Goal: Task Accomplishment & Management: Manage account settings

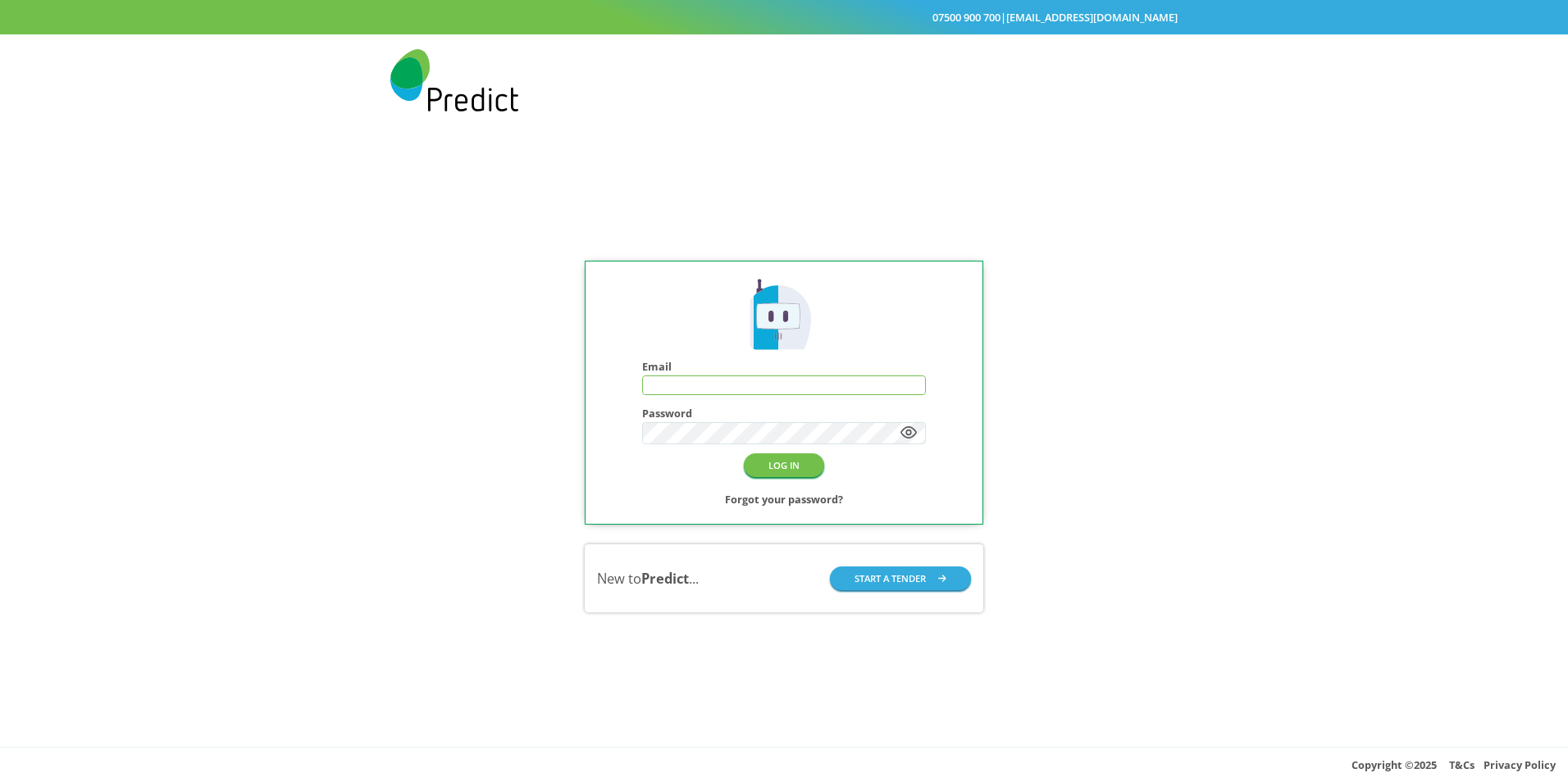
click at [705, 383] on input "text" at bounding box center [785, 386] width 283 height 18
type input "**********"
click at [783, 460] on button "LOG IN" at bounding box center [783, 465] width 80 height 24
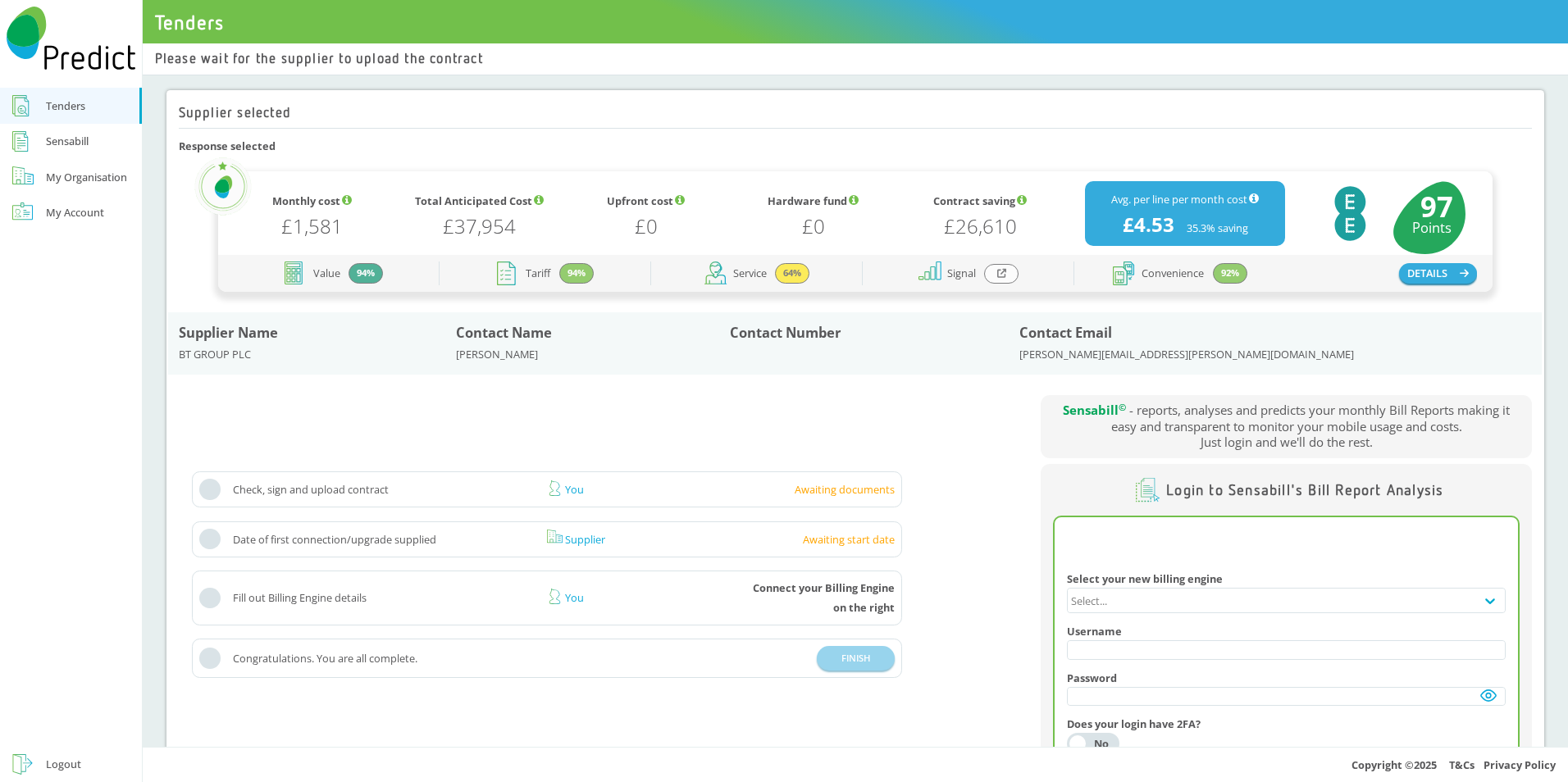
click at [51, 216] on div "My Account" at bounding box center [75, 213] width 58 height 20
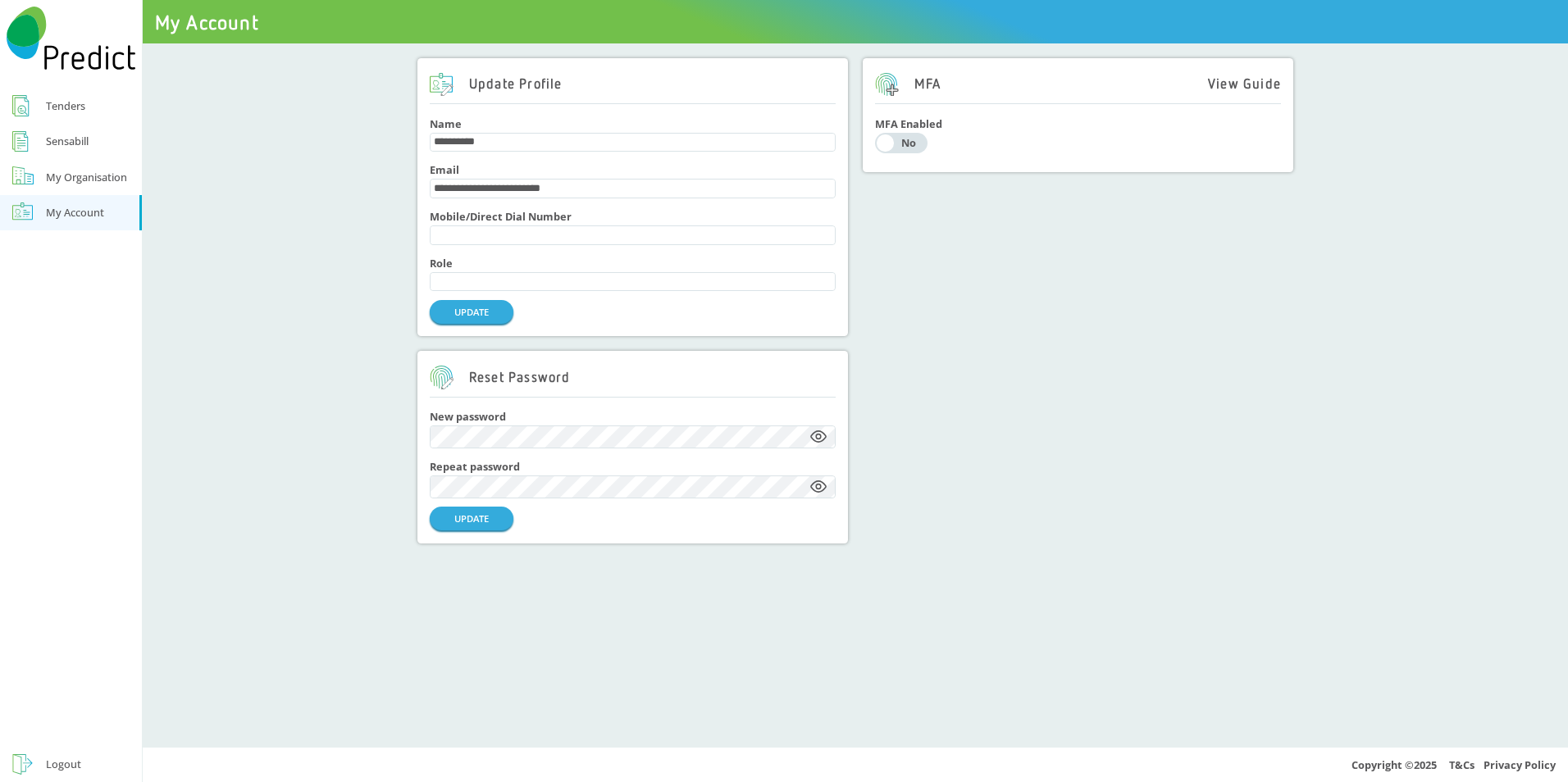
click at [1023, 493] on div "MFA View Guide MFA Enabled Yes No" at bounding box center [1078, 300] width 430 height 485
click at [942, 566] on div "**********" at bounding box center [855, 396] width 1426 height 704
click at [822, 497] on keeper-lock "Open Keeper Popup" at bounding box center [824, 487] width 20 height 20
click at [826, 497] on keeper-lock "Open Keeper Popup" at bounding box center [824, 487] width 20 height 20
click at [815, 447] on keeper-lock "Open Keeper Popup" at bounding box center [824, 437] width 20 height 20
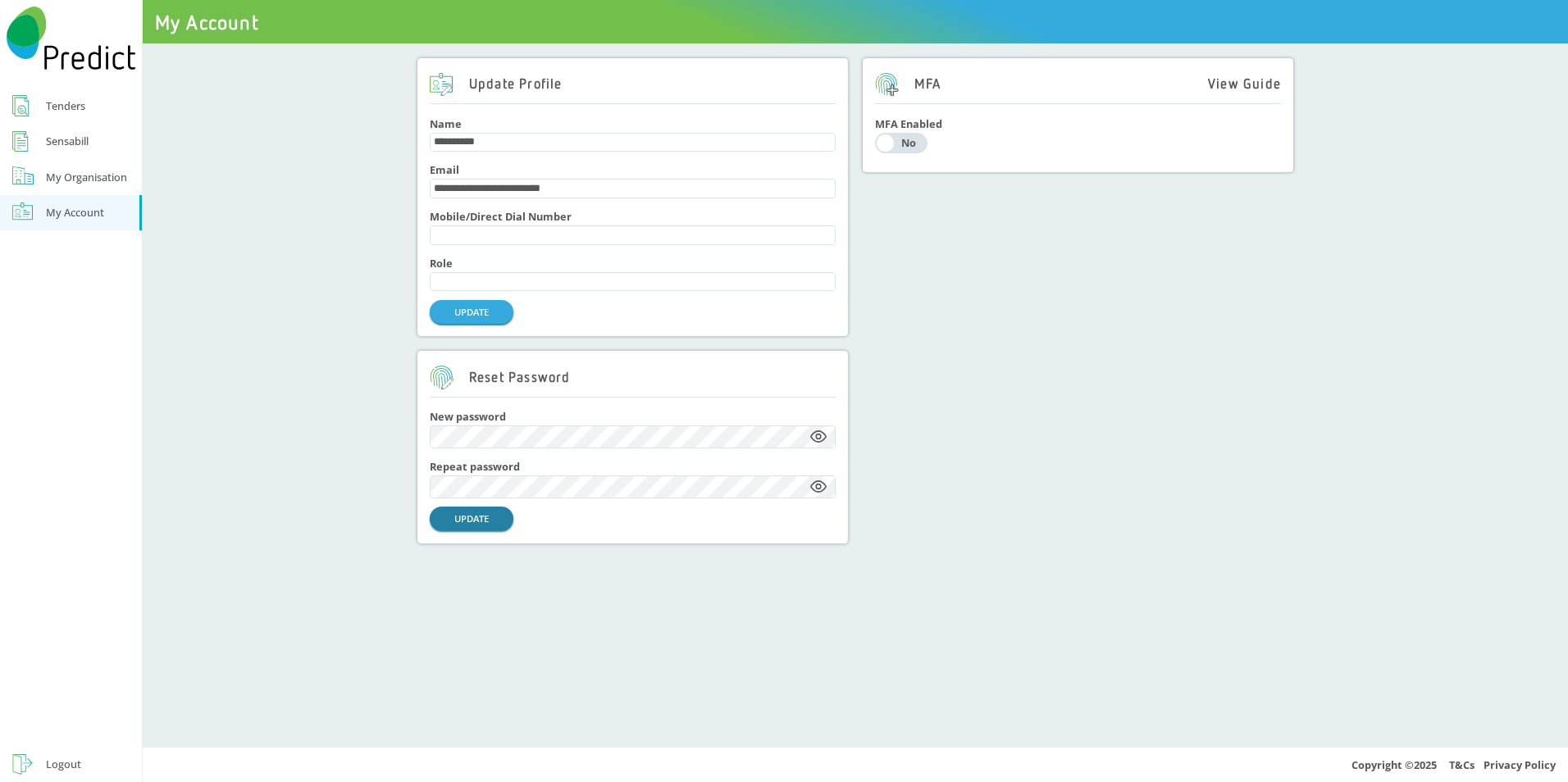
click at [485, 530] on button "UPDATE" at bounding box center [471, 518] width 84 height 24
click at [55, 103] on div "Tenders" at bounding box center [65, 106] width 40 height 20
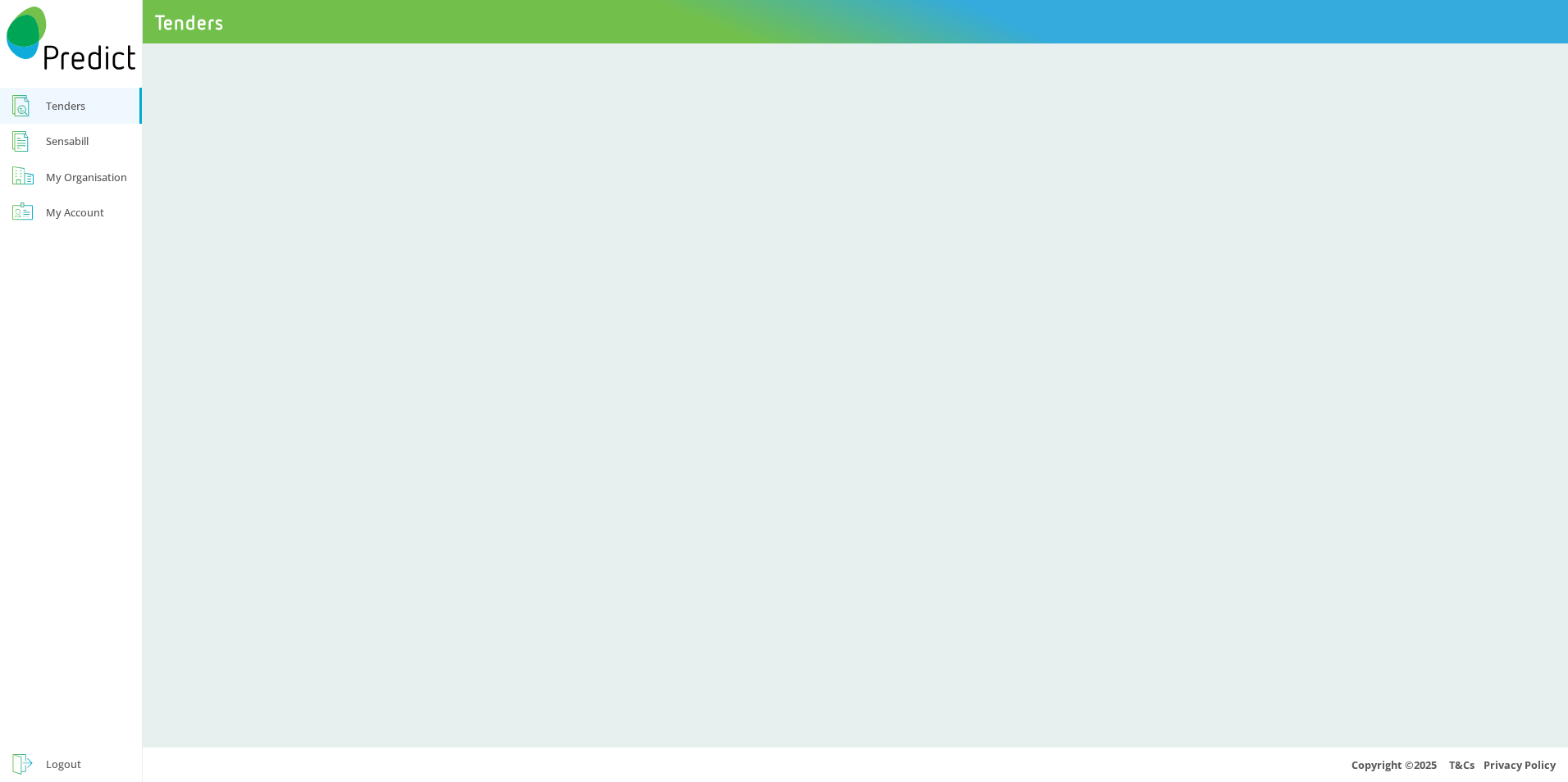
click at [71, 143] on div "Sensabill" at bounding box center [67, 141] width 43 height 20
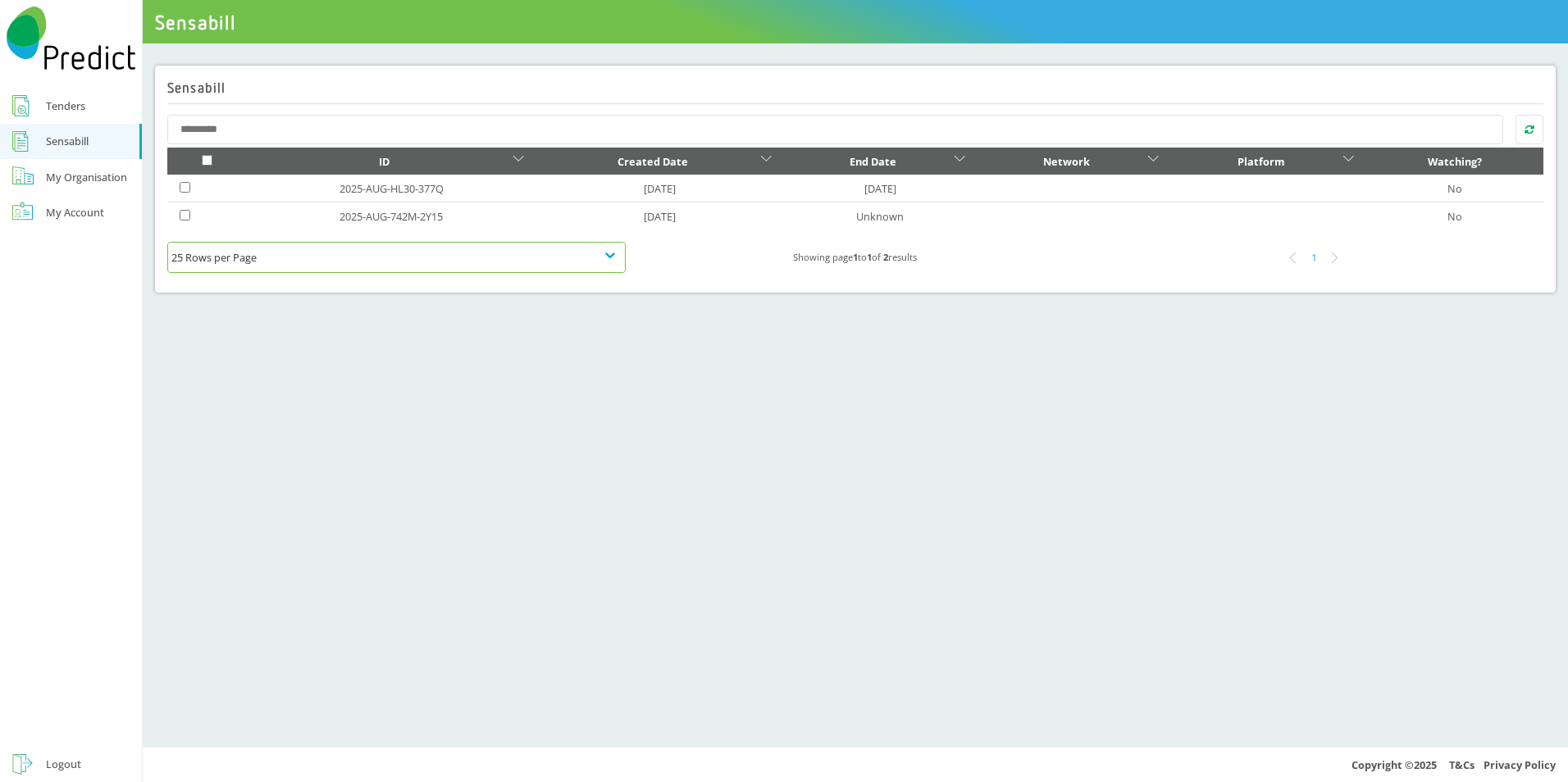
click at [613, 256] on div "25 Rows per Page" at bounding box center [397, 257] width 450 height 20
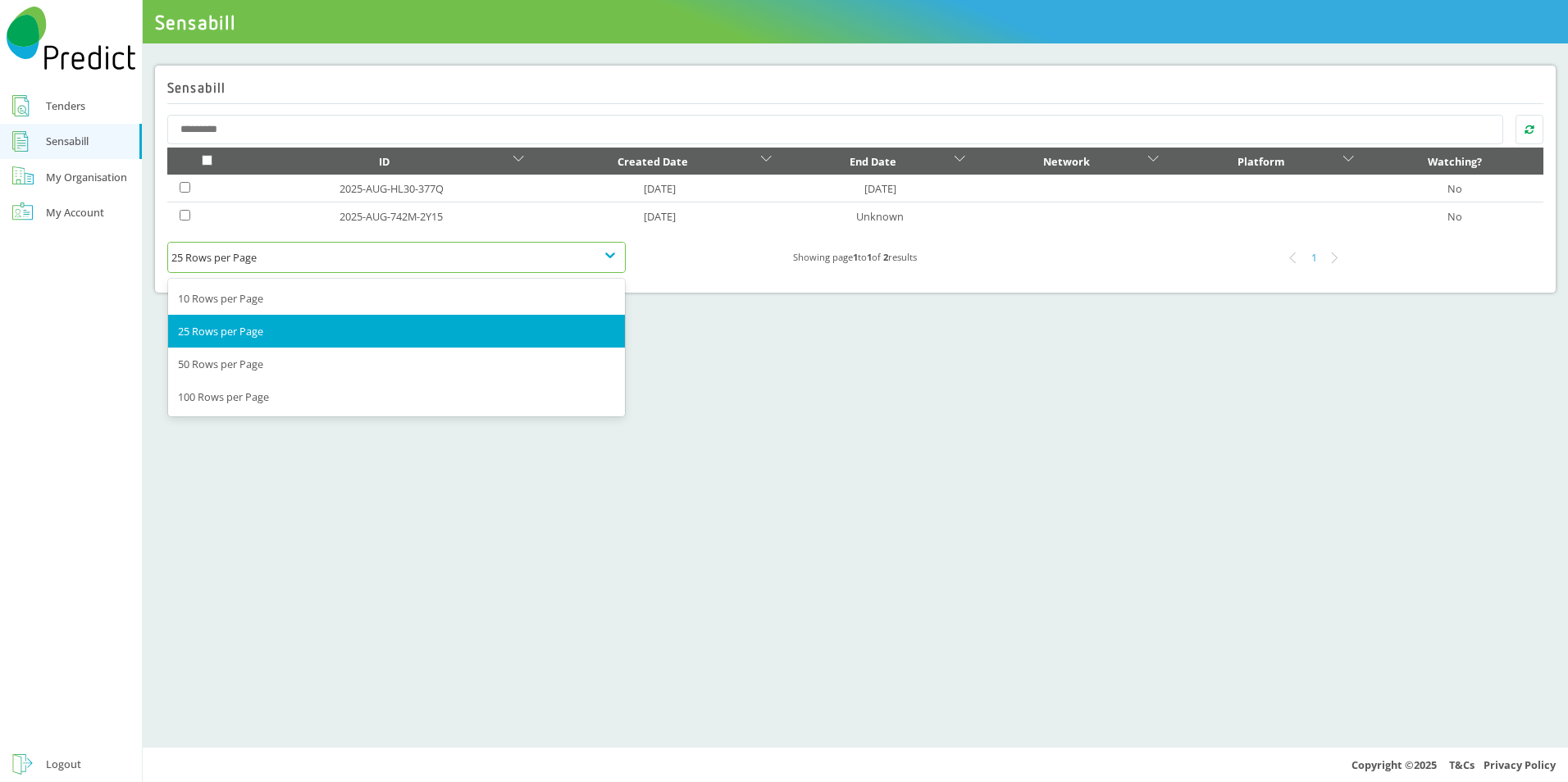
click at [613, 256] on div "25 Rows per Page" at bounding box center [397, 257] width 450 height 20
